Goal: Task Accomplishment & Management: Complete application form

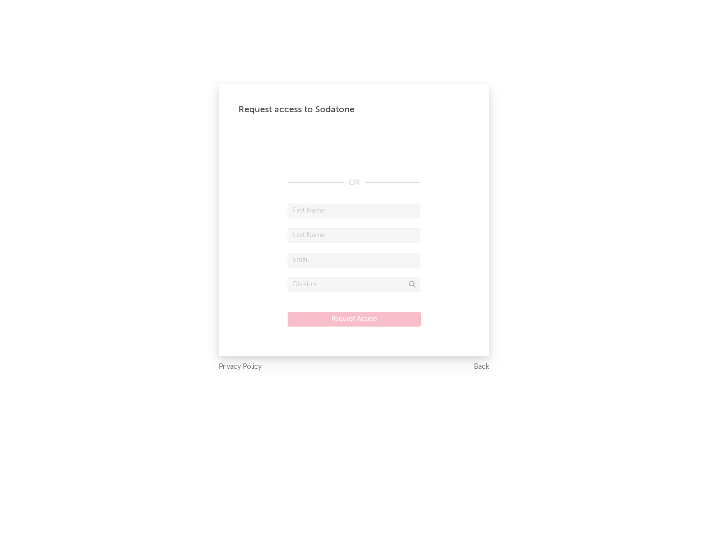
click at [354, 210] on input "text" at bounding box center [354, 210] width 133 height 15
type input "[PERSON_NAME]"
click at [354, 235] on input "text" at bounding box center [354, 235] width 133 height 15
type input "[PERSON_NAME]"
click at [354, 260] on input "text" at bounding box center [354, 260] width 133 height 15
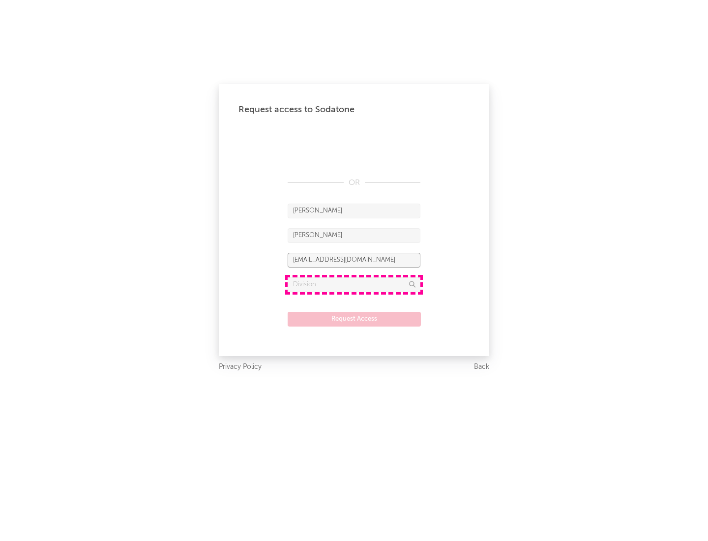
type input "[EMAIL_ADDRESS][DOMAIN_NAME]"
click at [354, 284] on input "text" at bounding box center [354, 284] width 133 height 15
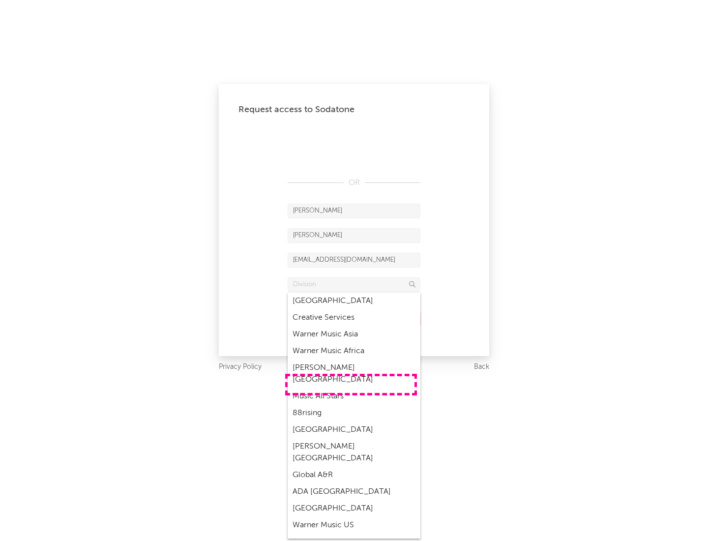
click at [351, 388] on div "Music All Stars" at bounding box center [354, 396] width 133 height 17
type input "Music All Stars"
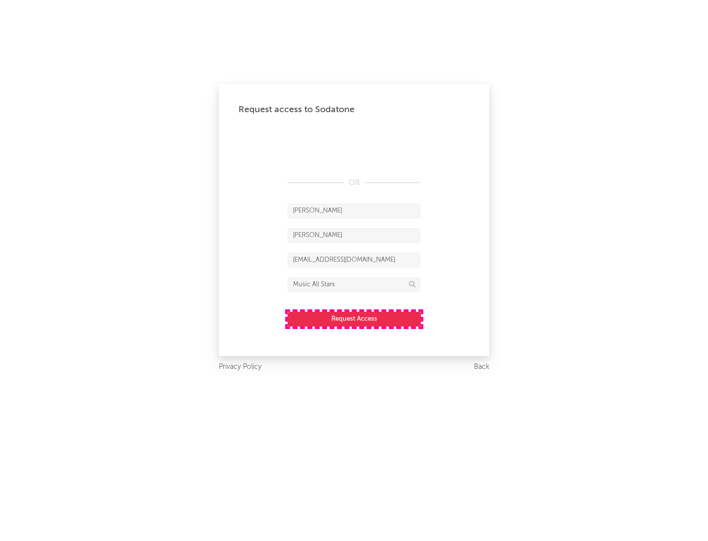
click at [354, 319] on button "Request Access" at bounding box center [354, 319] width 133 height 15
